Goal: Navigation & Orientation: Find specific page/section

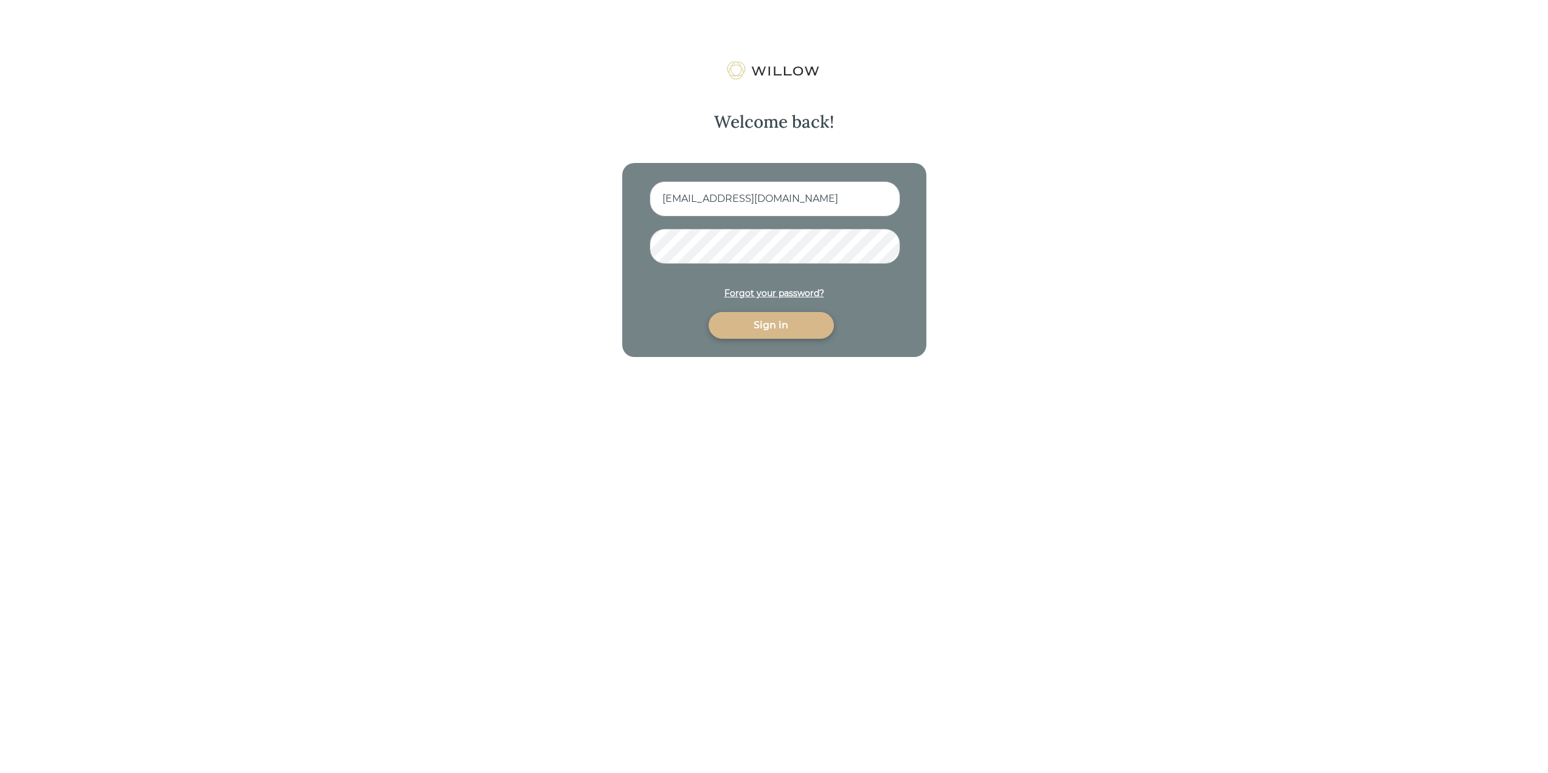
click at [776, 325] on div "Sign in" at bounding box center [771, 325] width 97 height 15
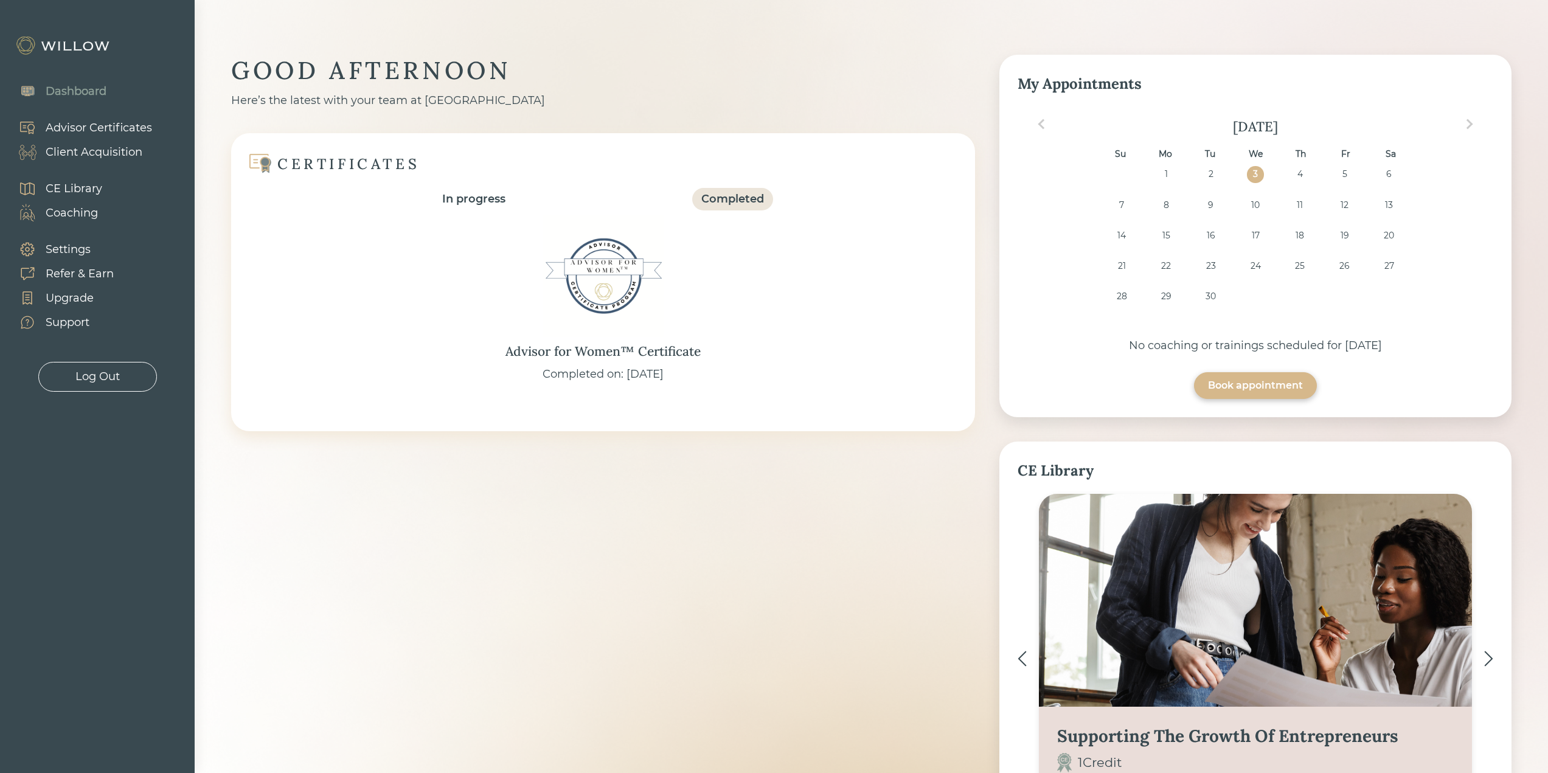
click at [124, 155] on div "Client Acquisition" at bounding box center [94, 152] width 97 height 16
click at [102, 150] on div "Client Acquisition" at bounding box center [94, 152] width 97 height 16
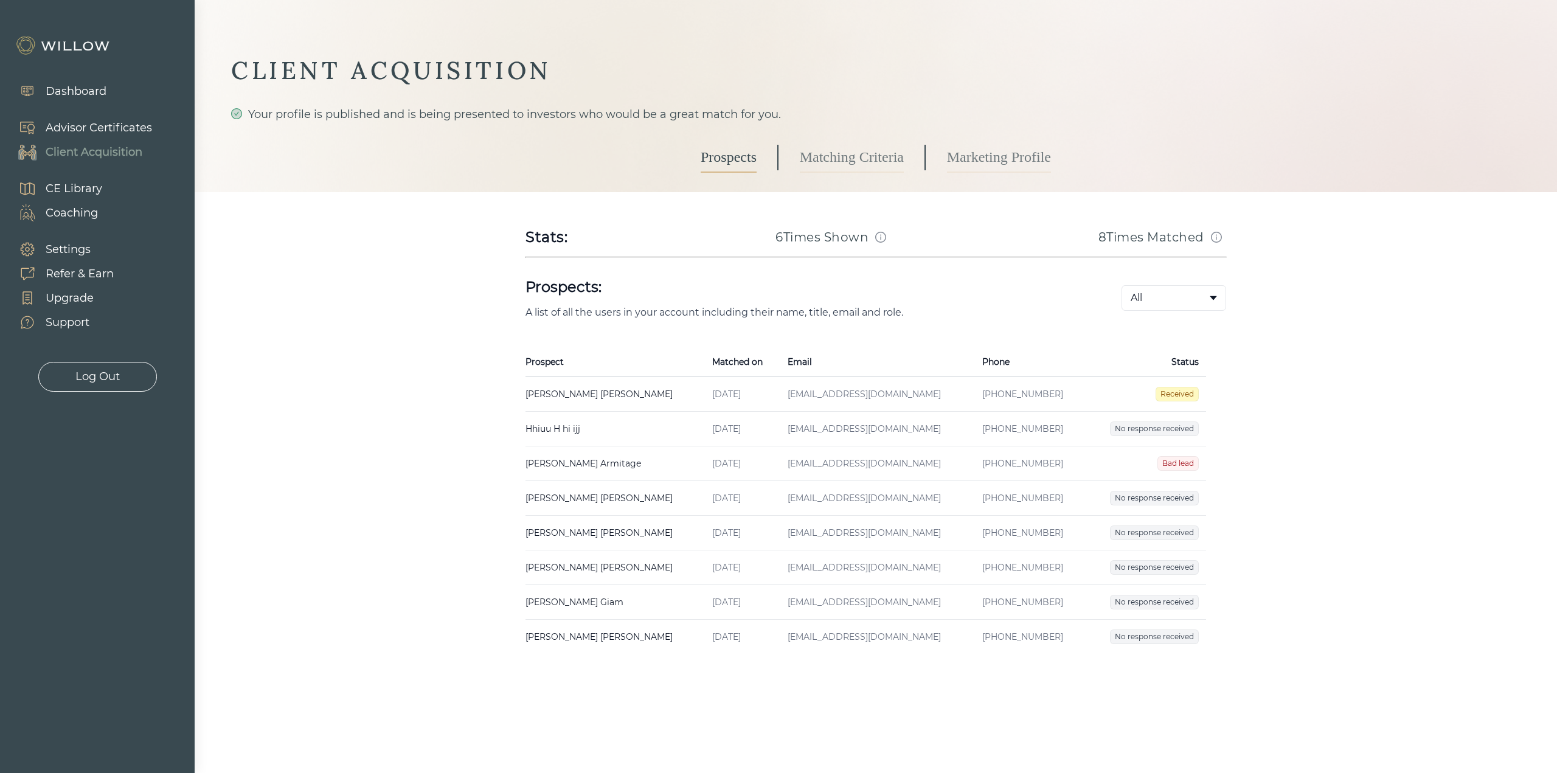
click at [100, 377] on div "Log Out" at bounding box center [97, 377] width 44 height 16
